Goal: Information Seeking & Learning: Find specific fact

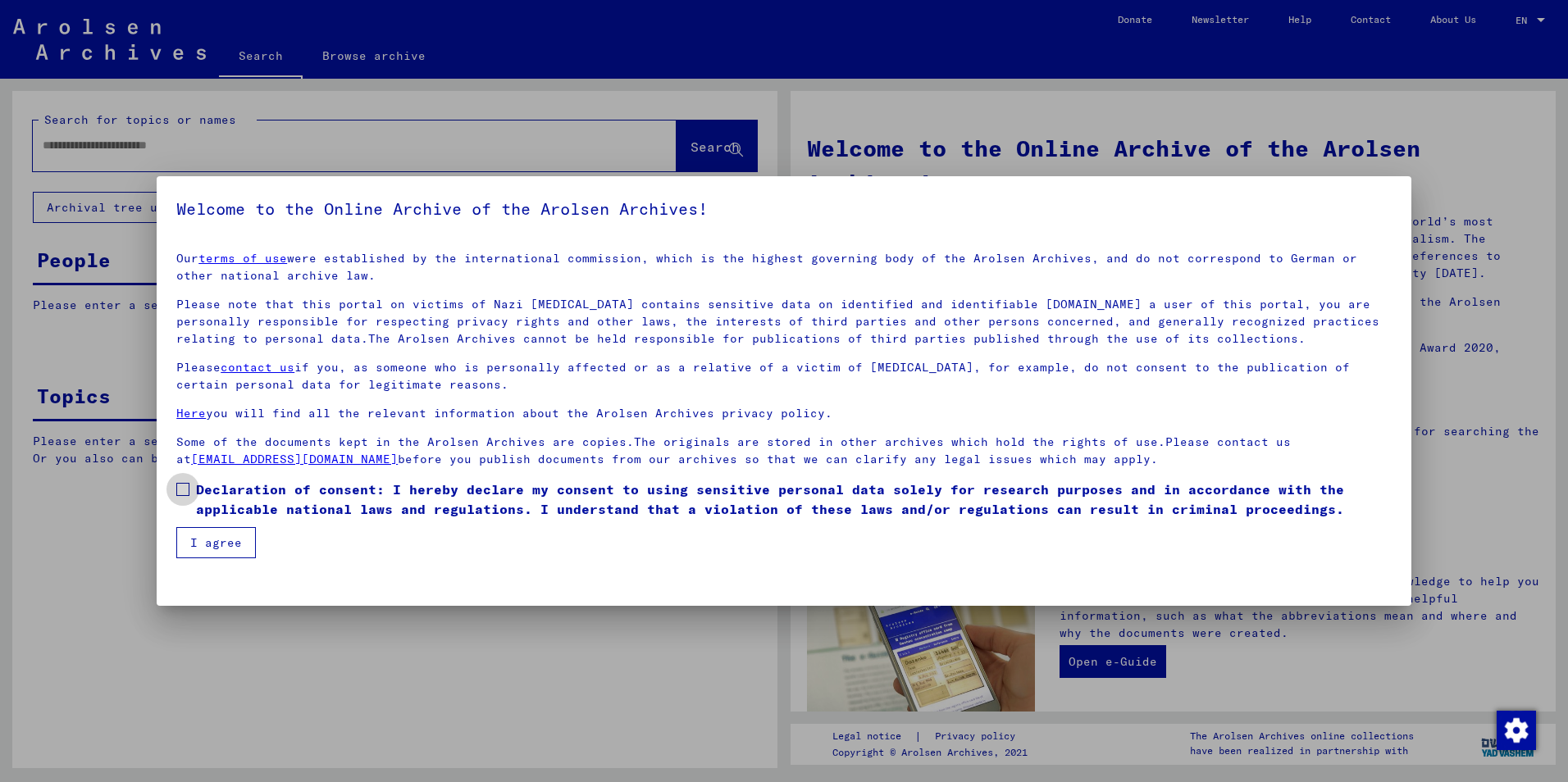
drag, startPoint x: 186, startPoint y: 479, endPoint x: 25, endPoint y: 390, distance: 184.0
click at [78, 414] on div "Welcome to the Online Archive of the Arolsen Archives! Our terms of use were es…" at bounding box center [784, 391] width 1568 height 782
click at [182, 487] on span at bounding box center [183, 489] width 13 height 13
click at [211, 539] on button "I agree" at bounding box center [217, 543] width 80 height 31
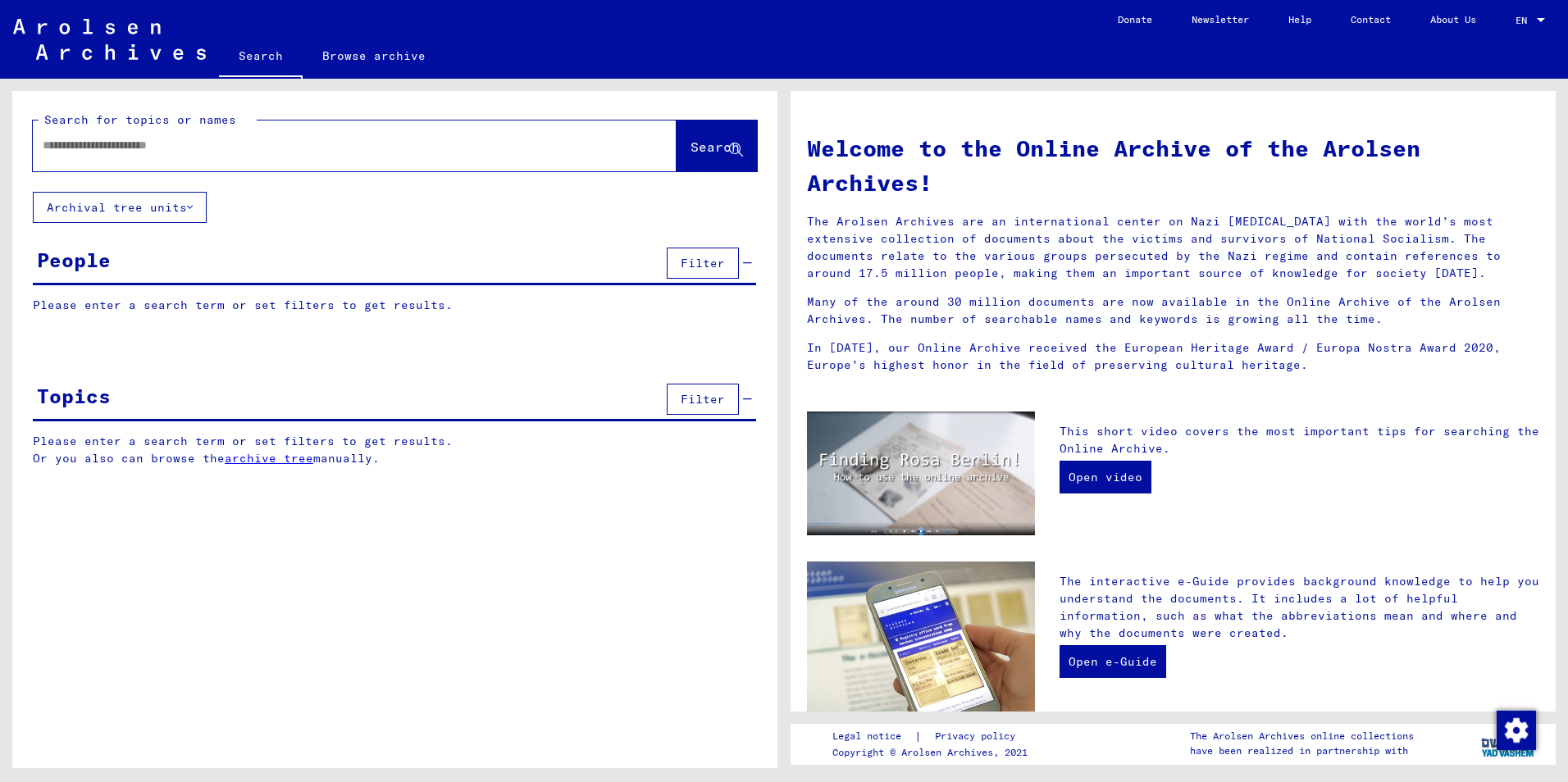
click at [102, 143] on input "text" at bounding box center [335, 145] width 585 height 17
type input "**********"
click at [691, 153] on span "Search" at bounding box center [715, 146] width 49 height 16
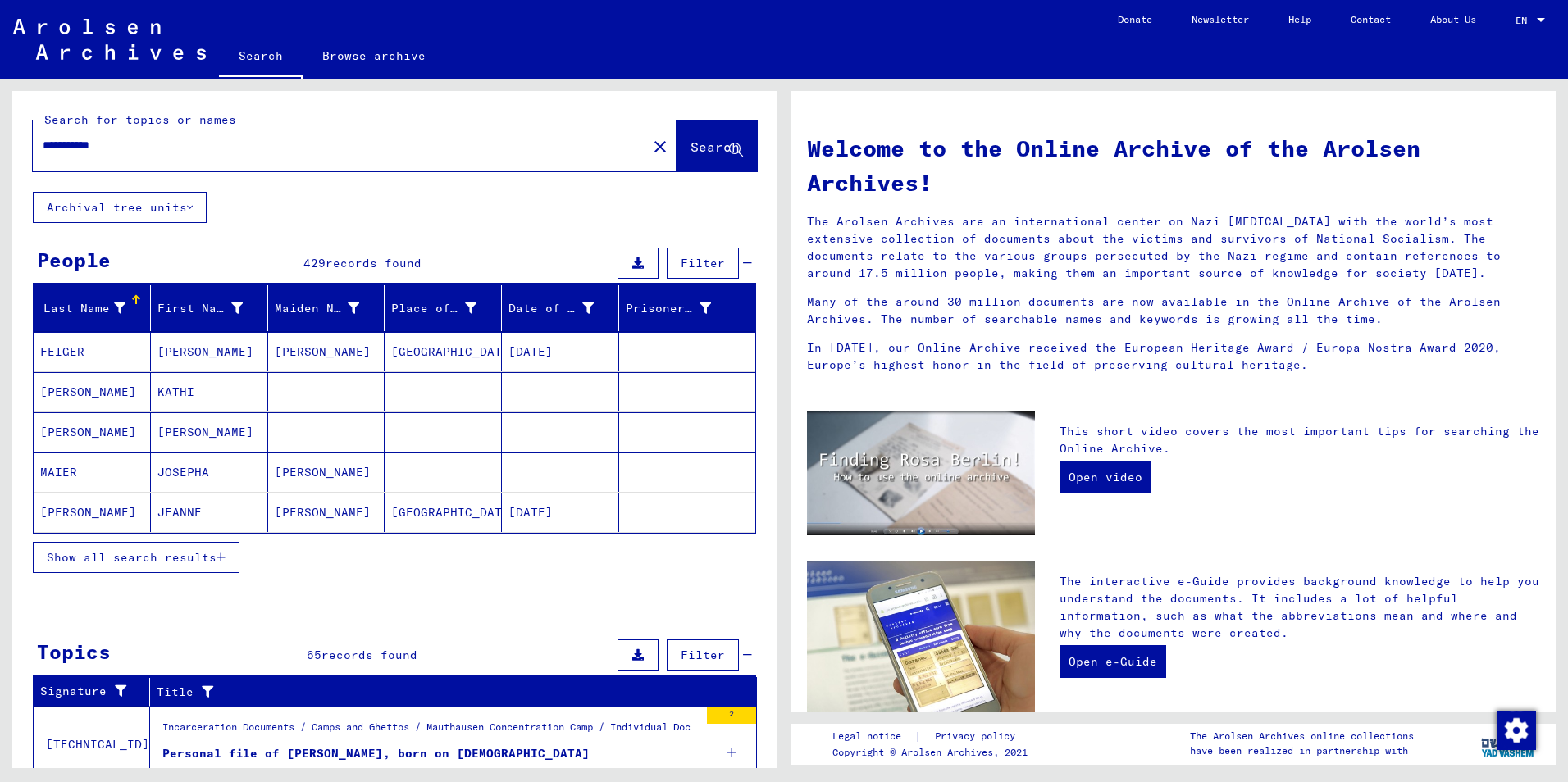
click at [222, 556] on icon "button" at bounding box center [221, 558] width 9 height 12
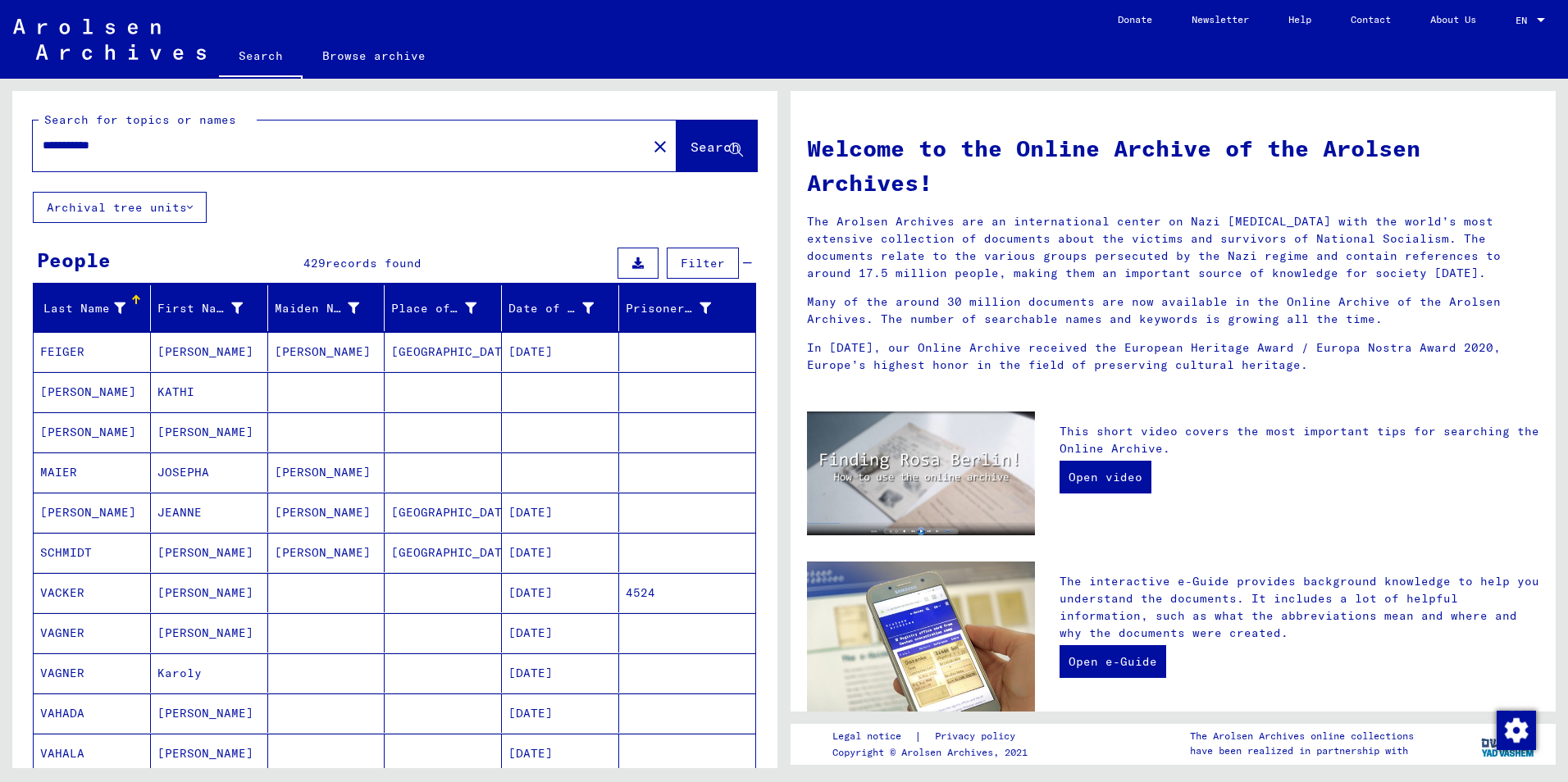
click at [54, 425] on mat-cell "[PERSON_NAME]" at bounding box center [93, 432] width 117 height 39
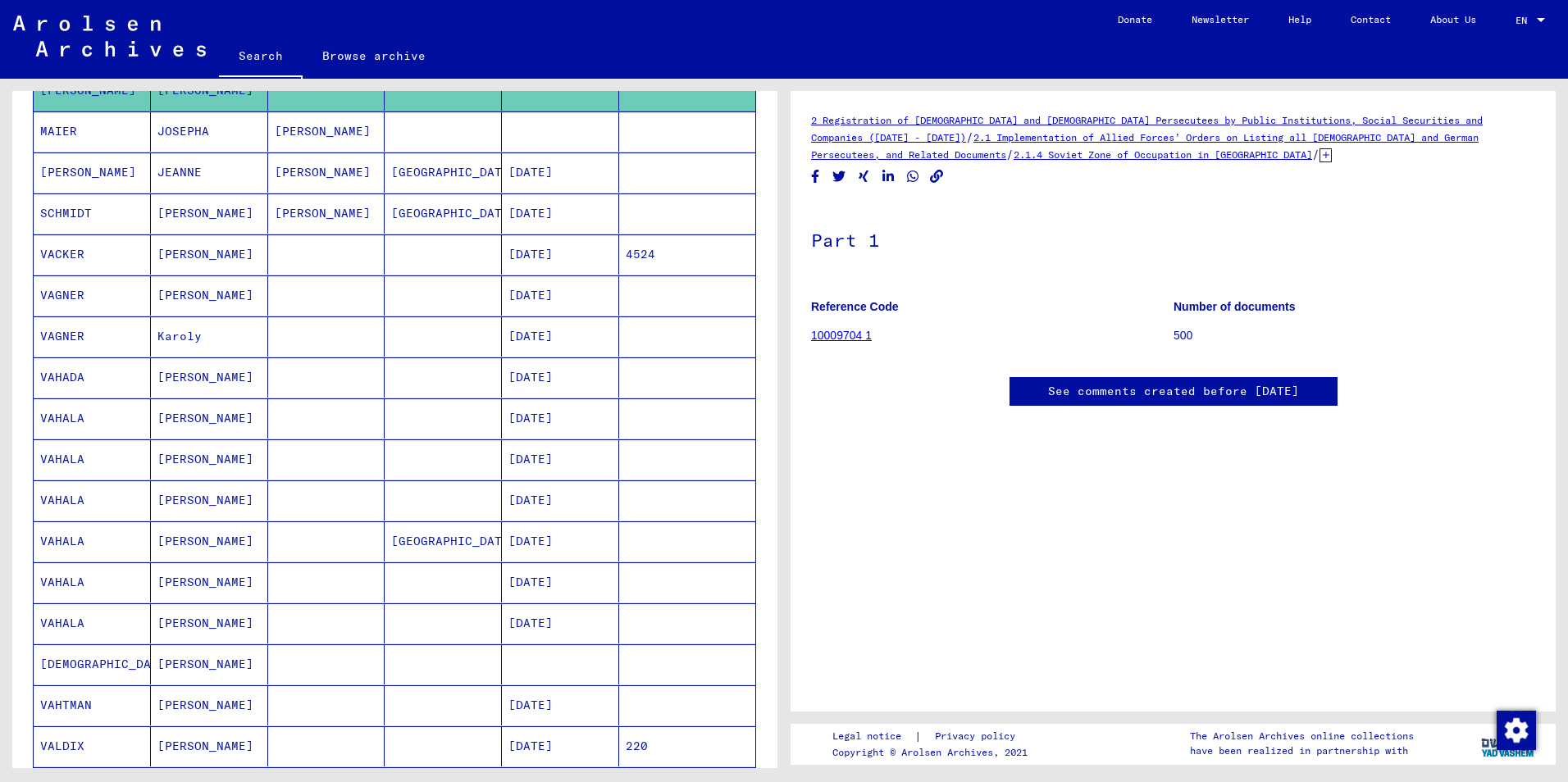
scroll to position [328, 0]
